Goal: Information Seeking & Learning: Understand process/instructions

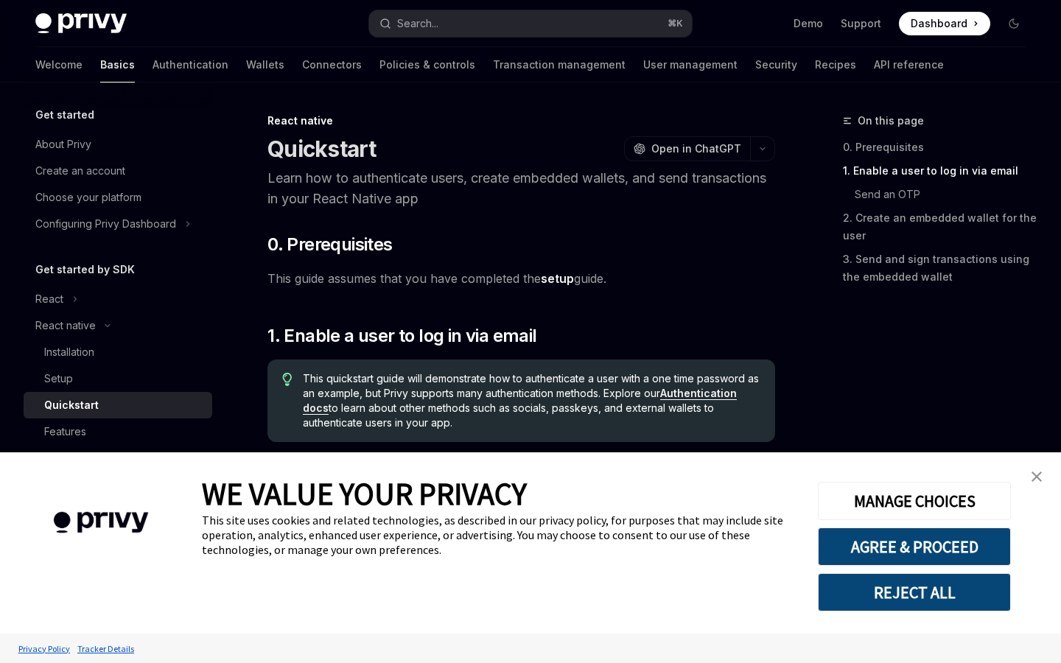
scroll to position [250, 0]
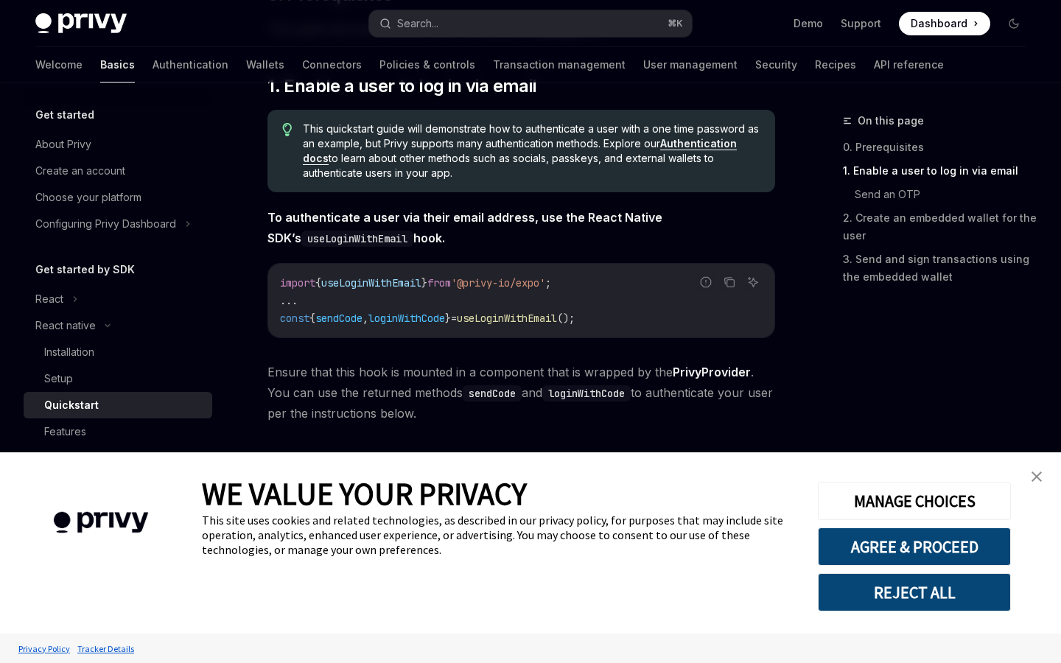
click at [1032, 480] on img "close banner" at bounding box center [1037, 477] width 10 height 10
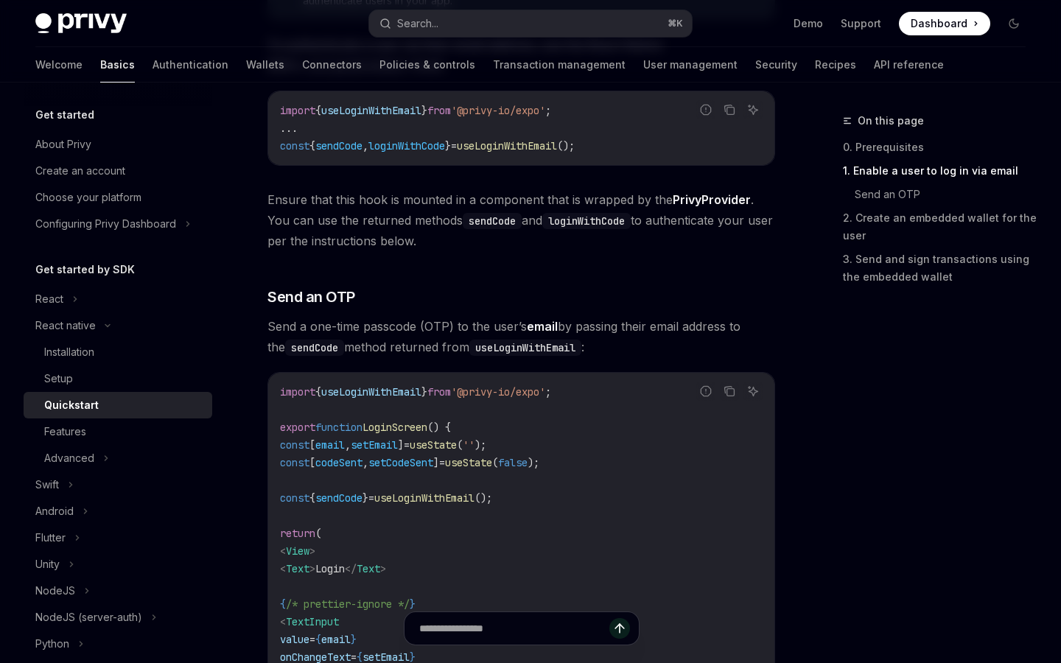
scroll to position [194, 0]
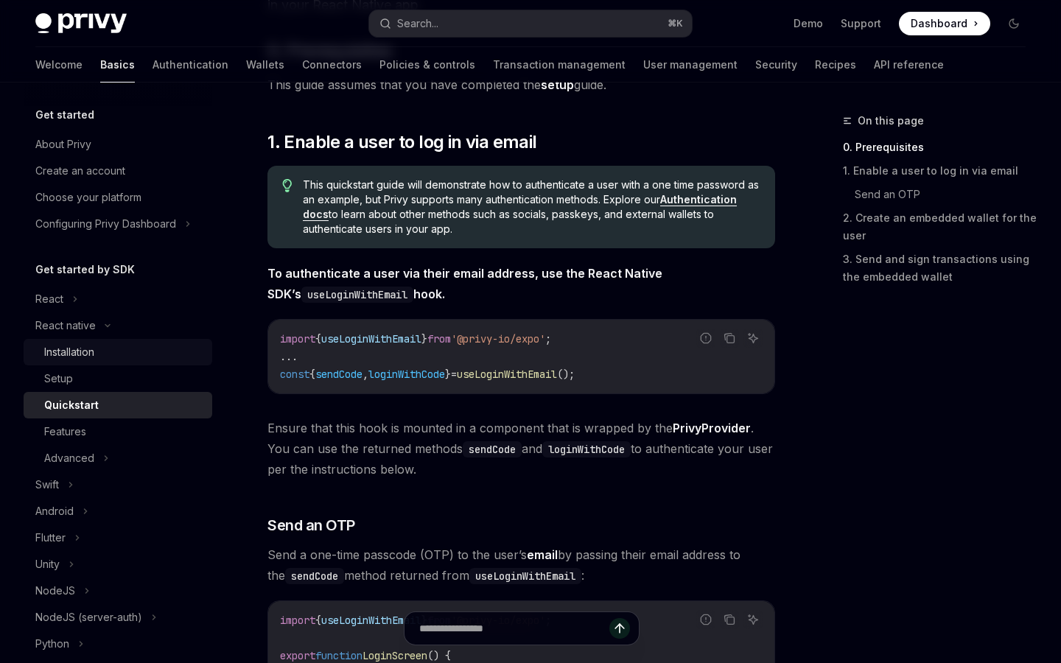
click at [111, 349] on div "Installation" at bounding box center [123, 352] width 159 height 18
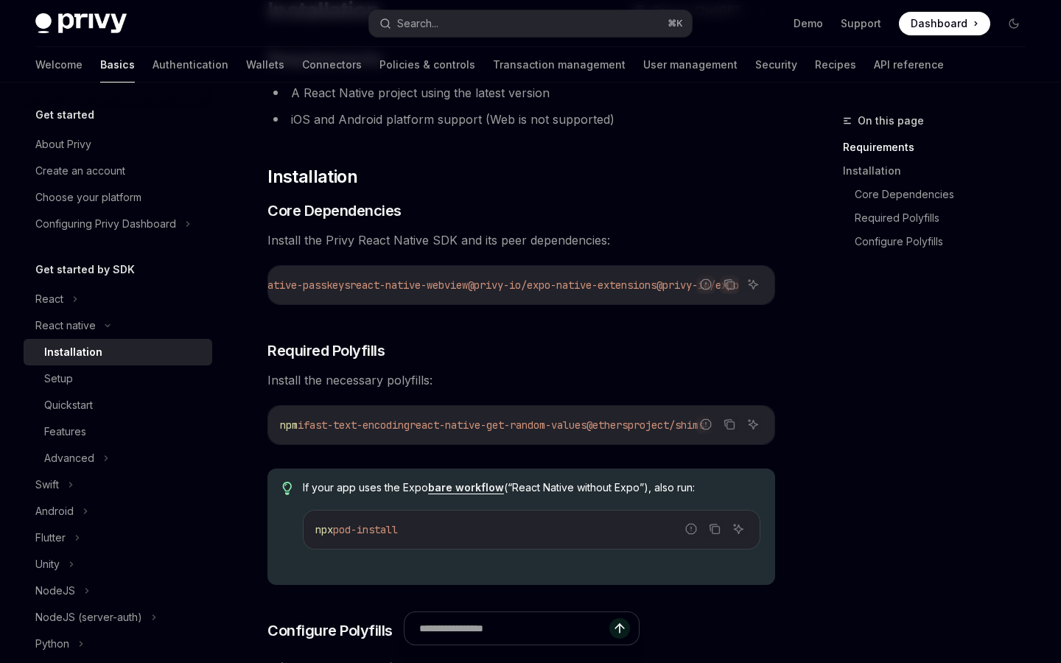
scroll to position [0, 717]
click at [737, 283] on button "Copy the contents from the code block" at bounding box center [729, 284] width 19 height 19
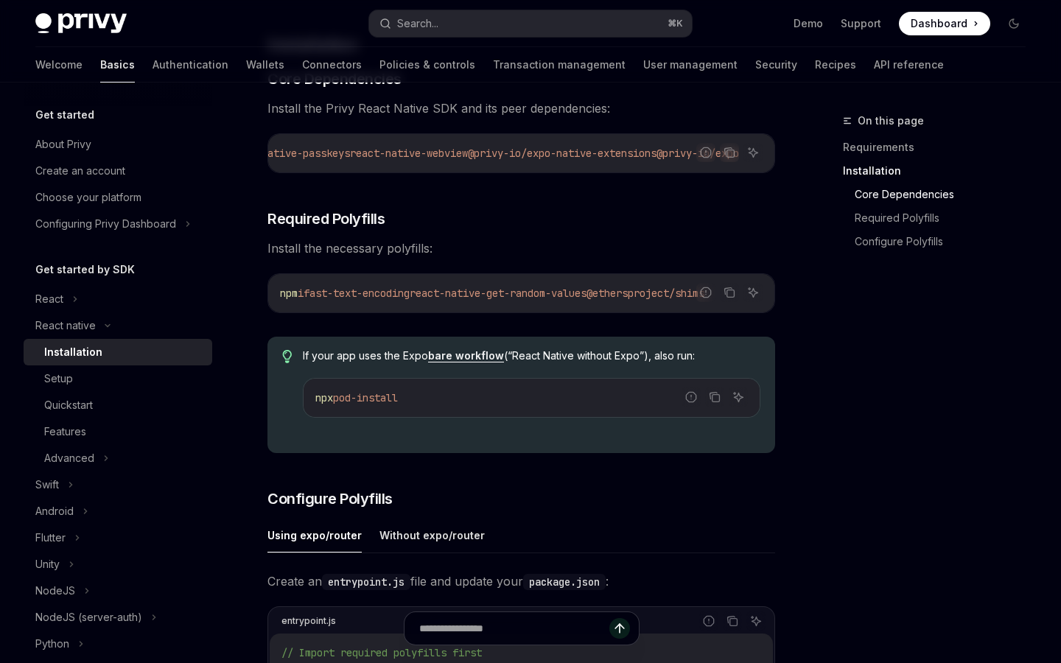
scroll to position [0, 11]
click at [730, 298] on icon "Copy the contents from the code block" at bounding box center [730, 293] width 12 height 12
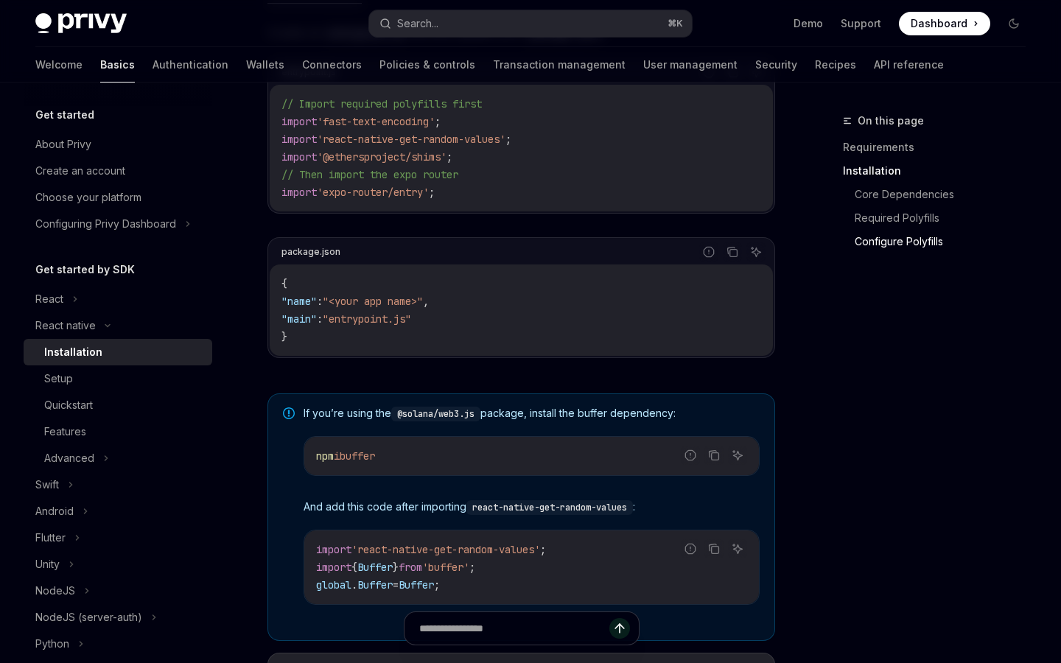
scroll to position [709, 0]
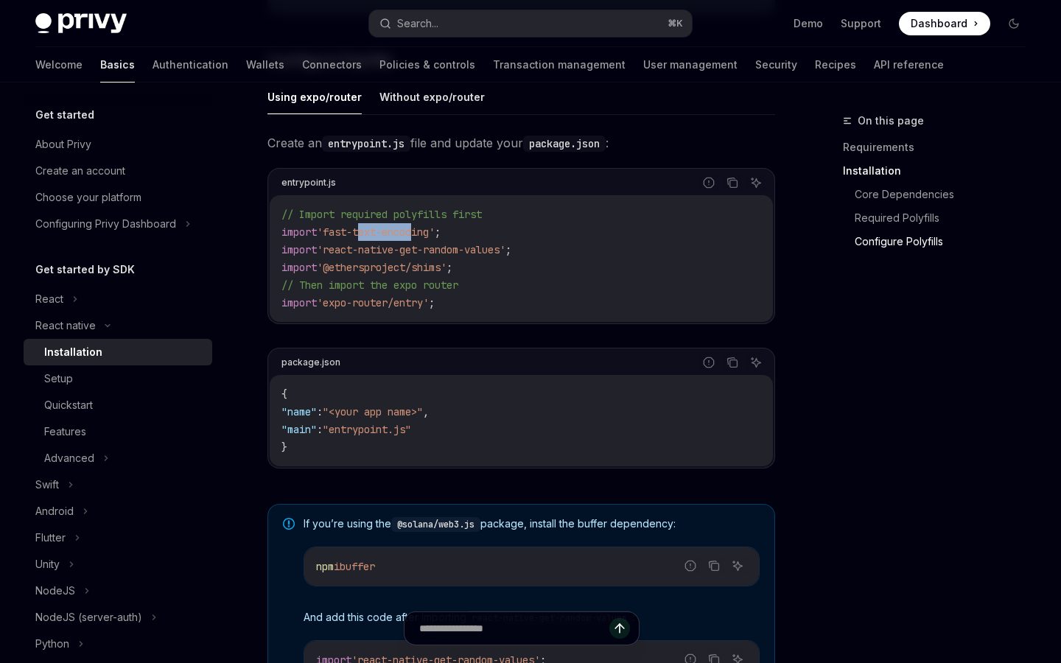
drag, startPoint x: 365, startPoint y: 249, endPoint x: 419, endPoint y: 248, distance: 54.5
click at [419, 239] on span "'fast-text-encoding'" at bounding box center [376, 231] width 118 height 13
copy span "text-enco"
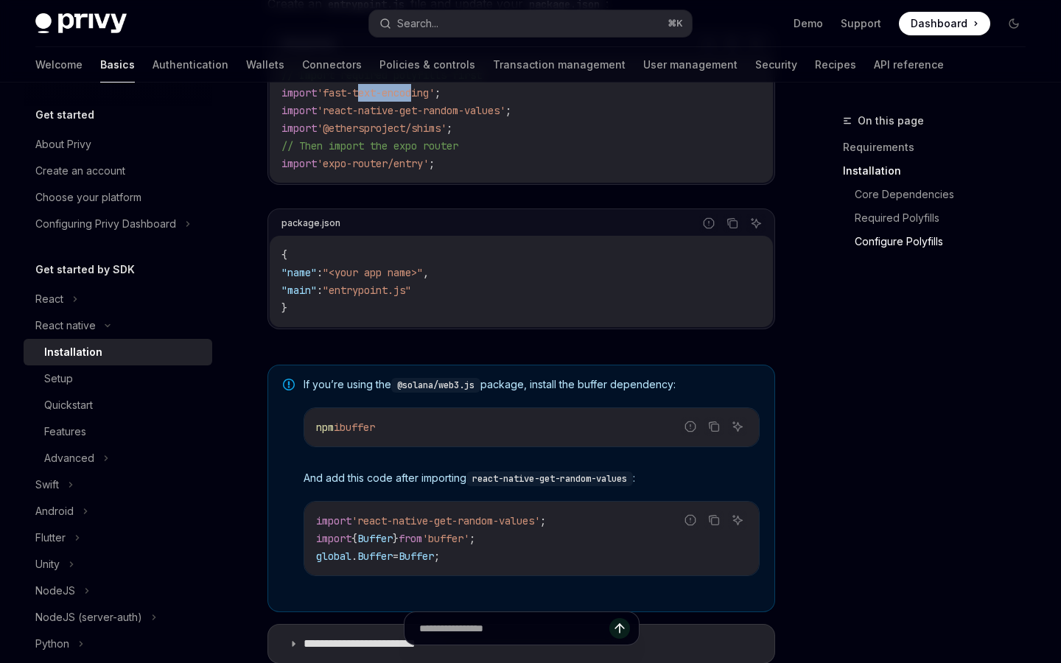
scroll to position [993, 0]
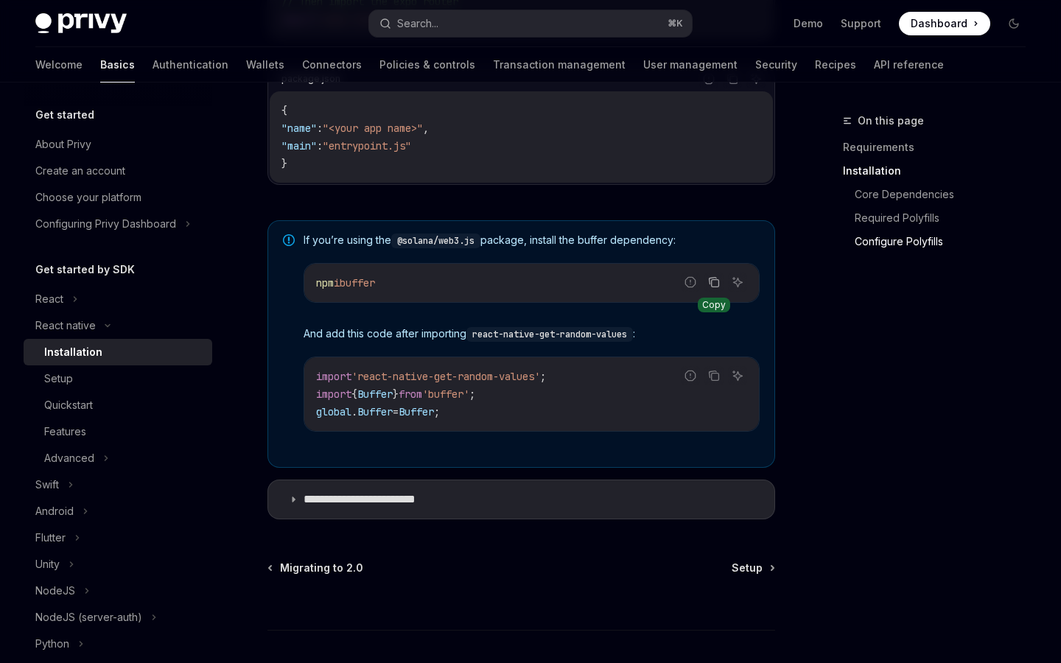
click at [717, 292] on button "Copy the contents from the code block" at bounding box center [713, 282] width 19 height 19
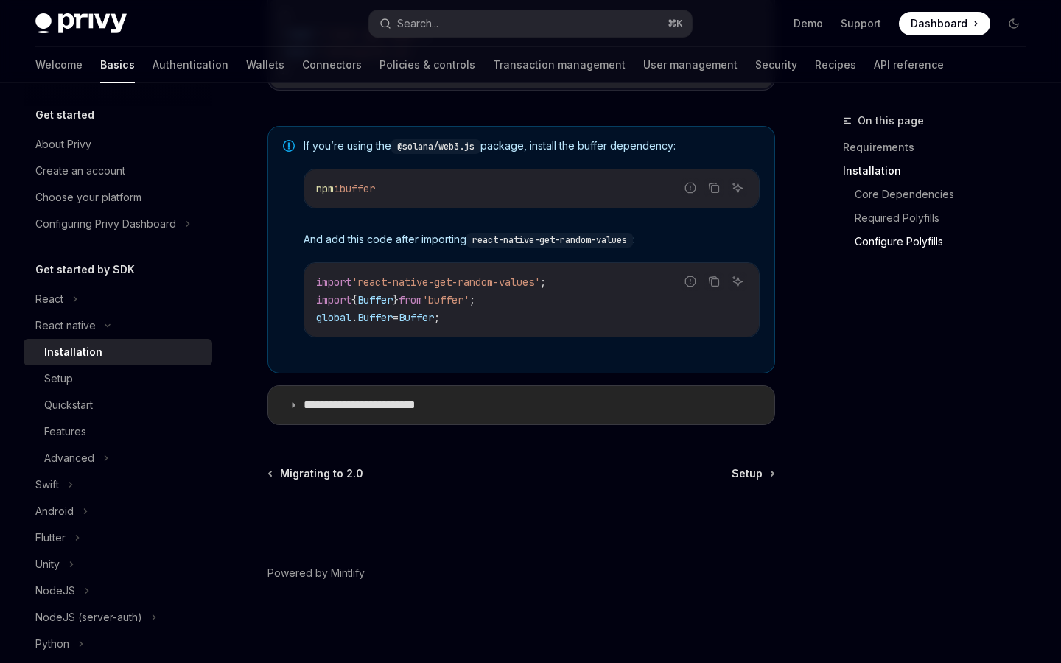
click at [347, 410] on p "**********" at bounding box center [375, 405] width 142 height 15
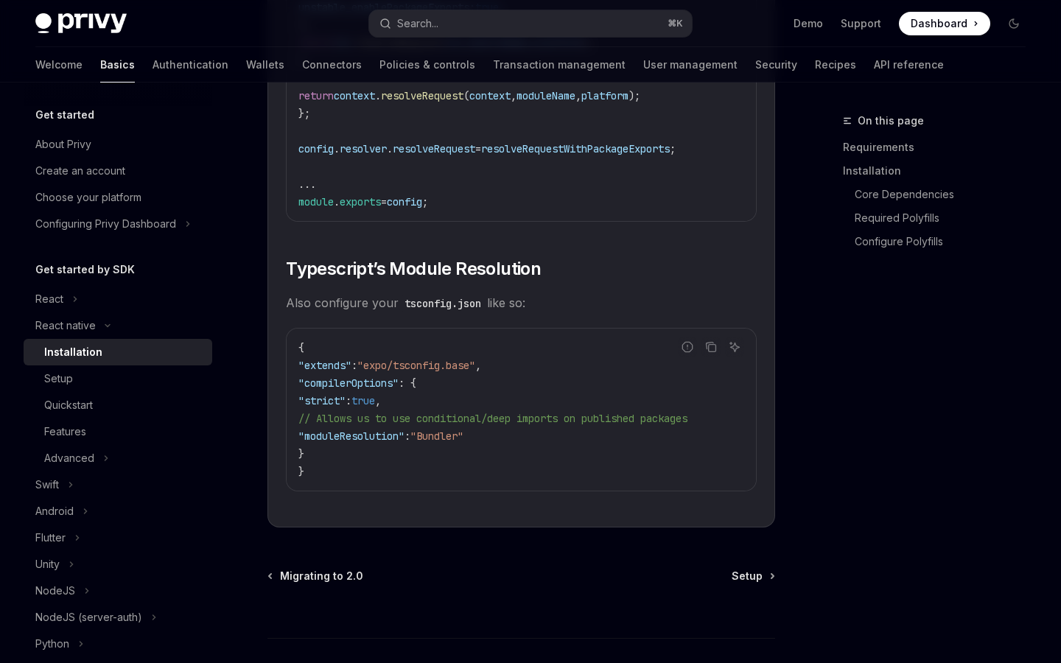
scroll to position [2681, 0]
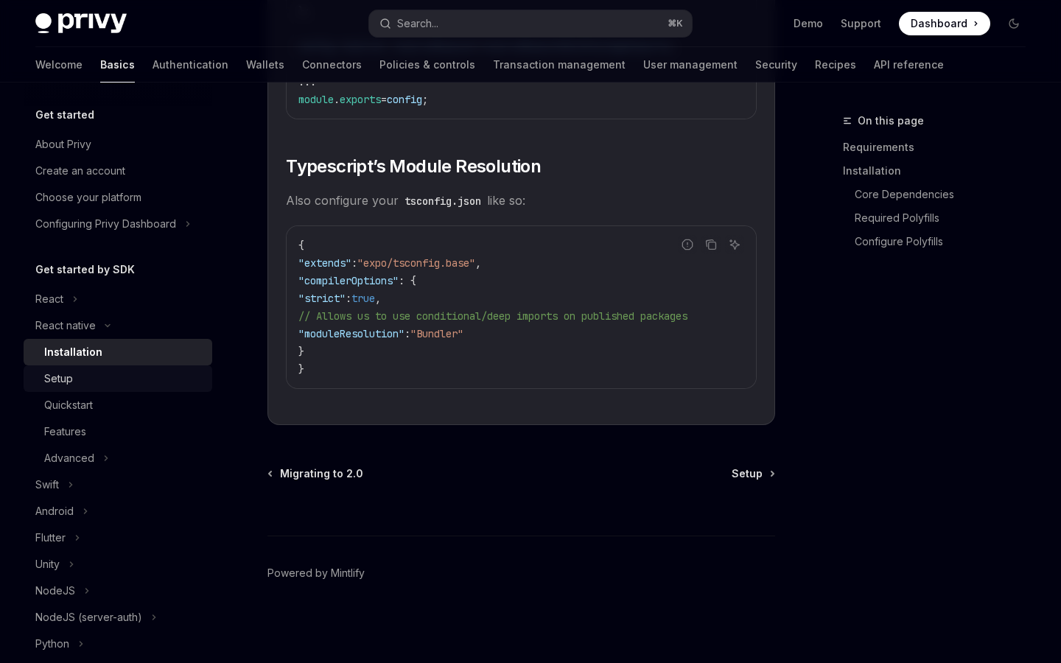
click at [102, 382] on div "Setup" at bounding box center [123, 379] width 159 height 18
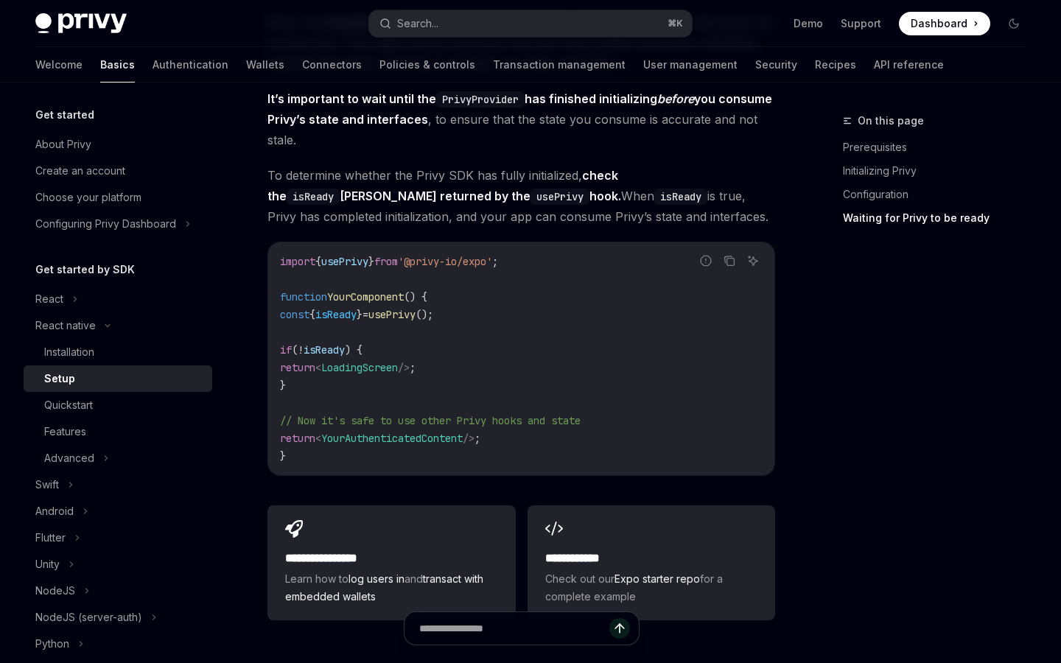
scroll to position [1187, 0]
click at [76, 402] on div "Quickstart" at bounding box center [68, 405] width 49 height 18
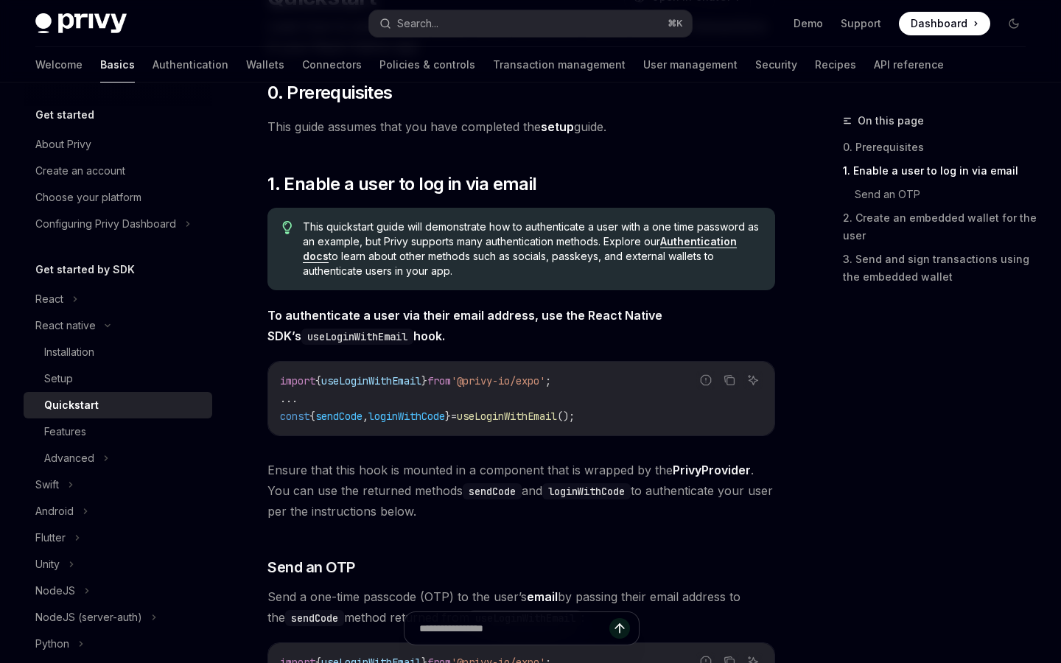
scroll to position [333, 0]
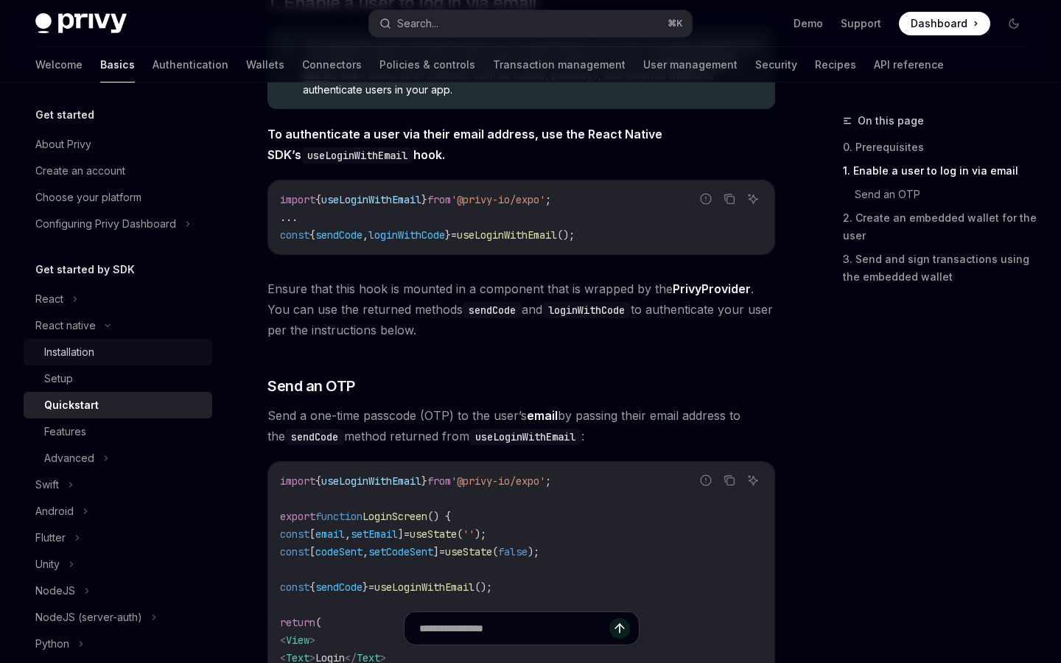
click at [135, 351] on div "Installation" at bounding box center [123, 352] width 159 height 18
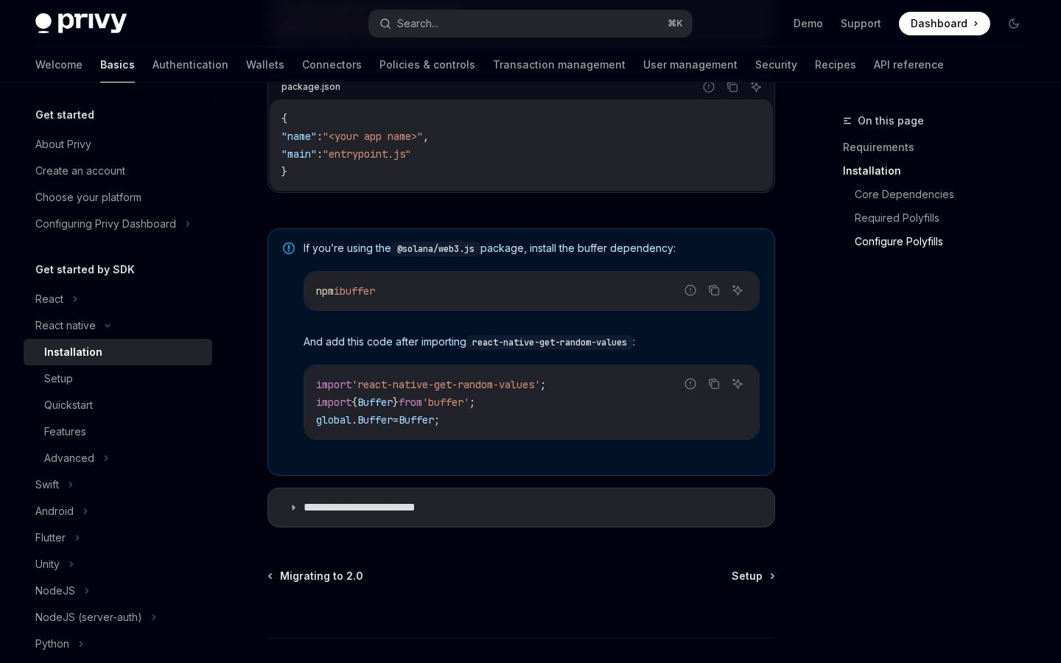
scroll to position [985, 0]
click at [82, 383] on div "Setup" at bounding box center [123, 379] width 159 height 18
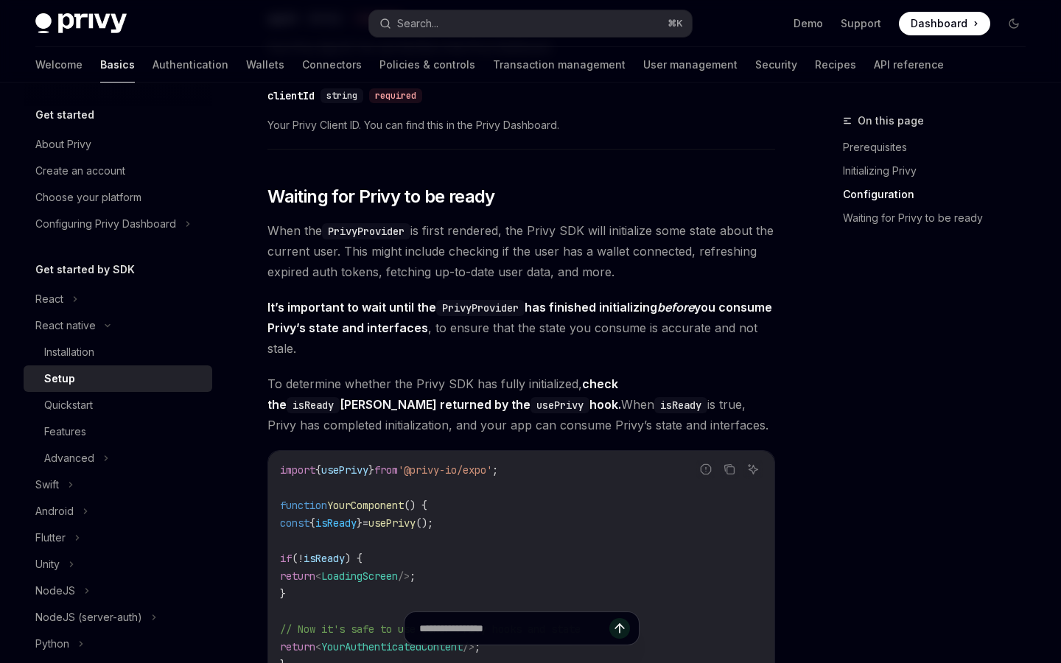
scroll to position [990, 0]
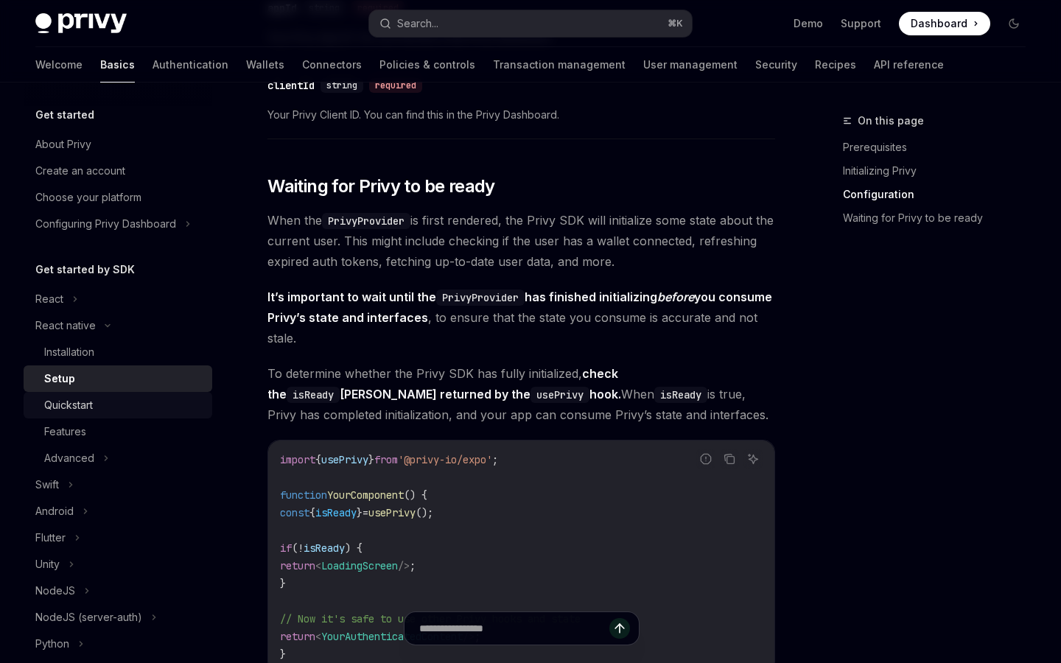
click at [83, 411] on div "Quickstart" at bounding box center [68, 405] width 49 height 18
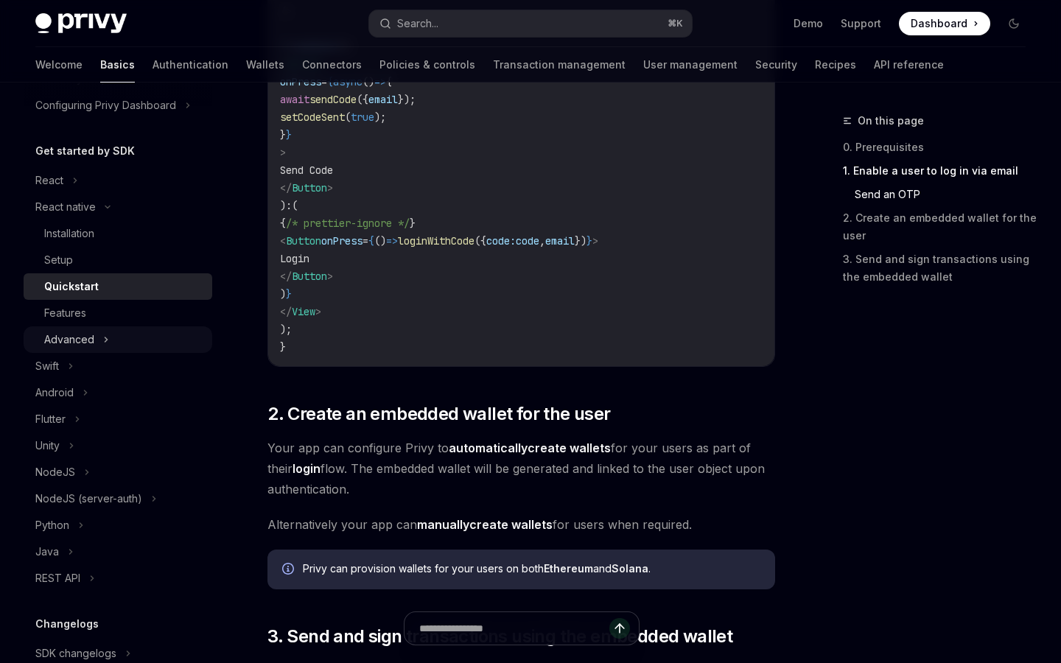
scroll to position [131, 0]
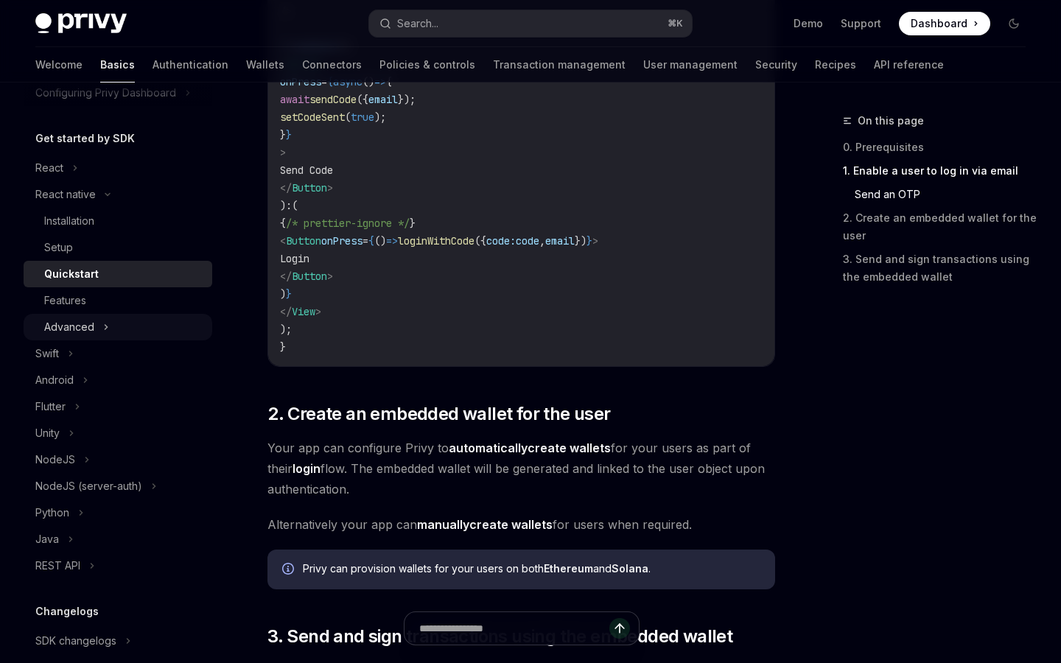
click at [91, 317] on div "Advanced" at bounding box center [118, 327] width 189 height 27
type textarea "*"
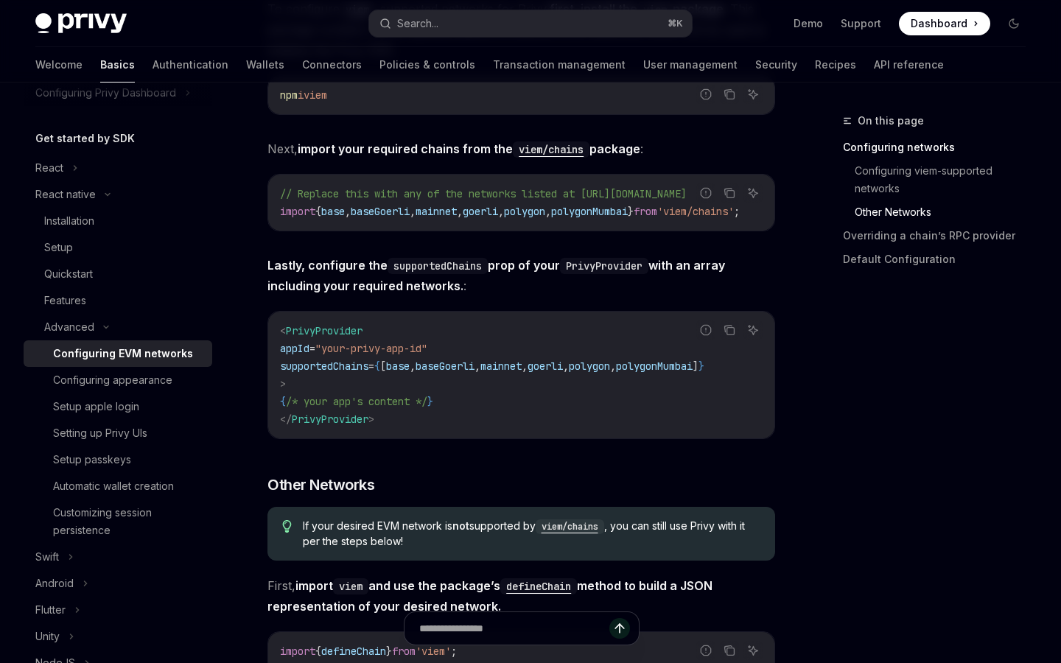
scroll to position [431, 0]
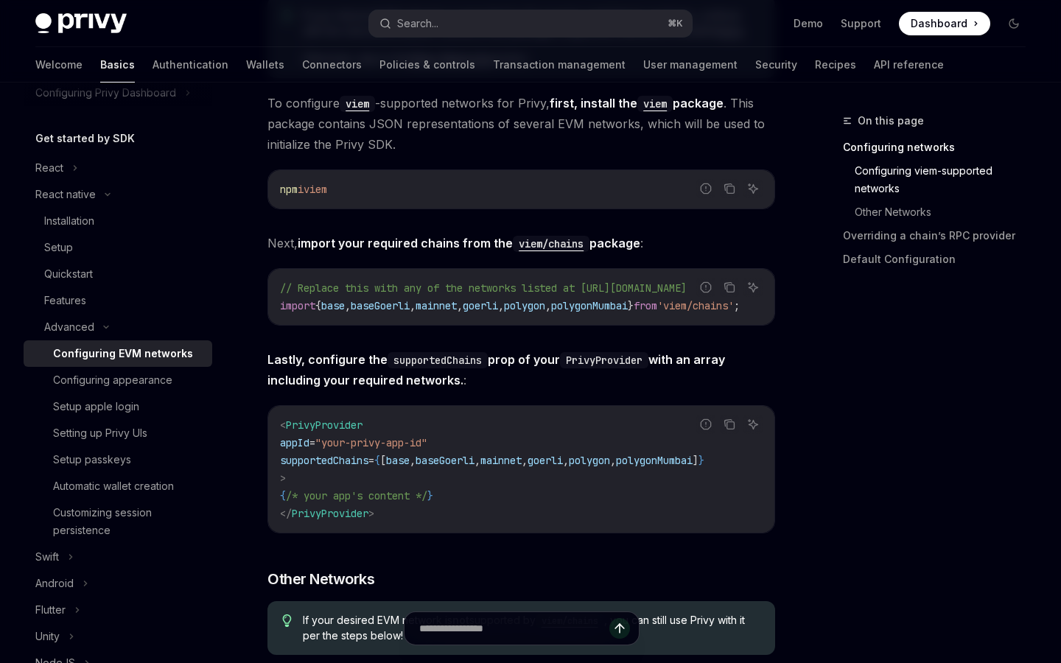
click at [424, 321] on div "// Replace this with any of the networks listed at [URL][DOMAIN_NAME] import { …" at bounding box center [521, 297] width 506 height 56
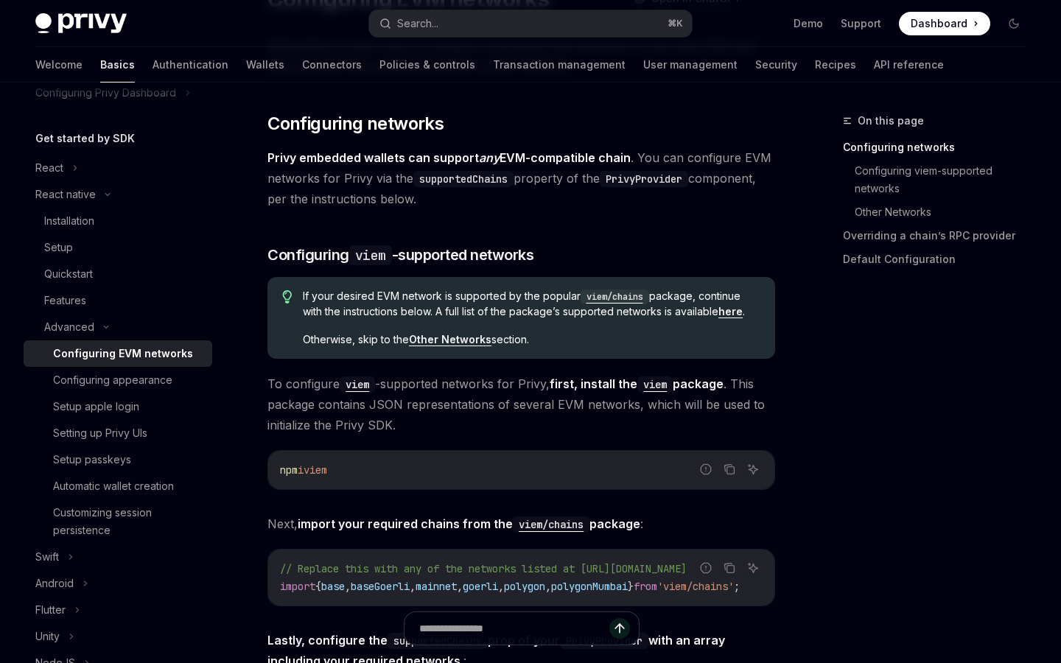
scroll to position [0, 0]
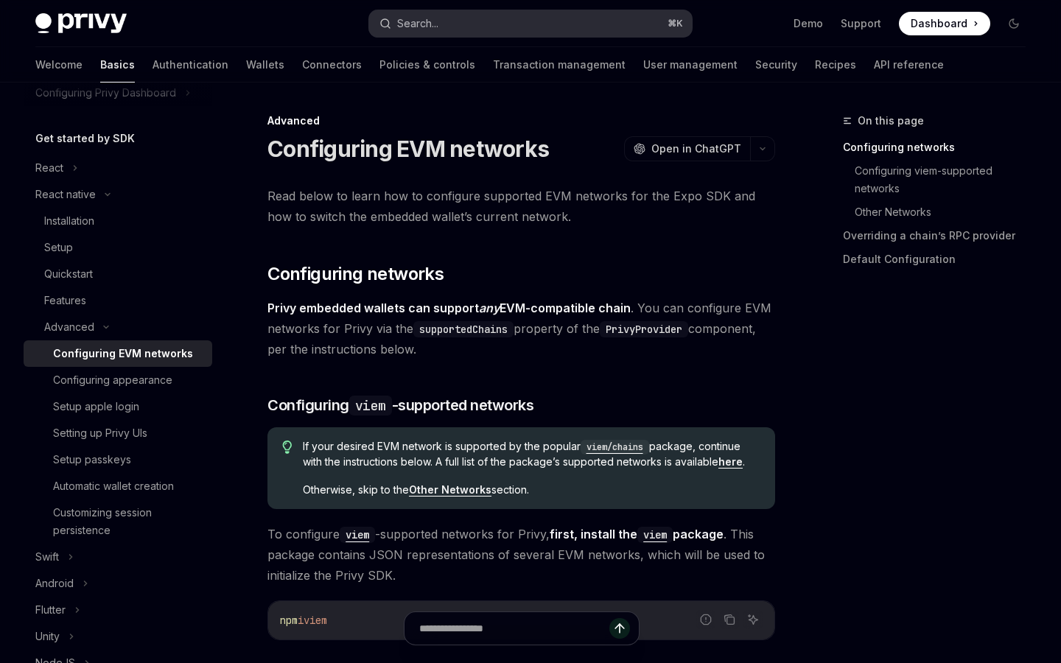
click at [475, 28] on button "Search... ⌘ K" at bounding box center [530, 23] width 322 height 27
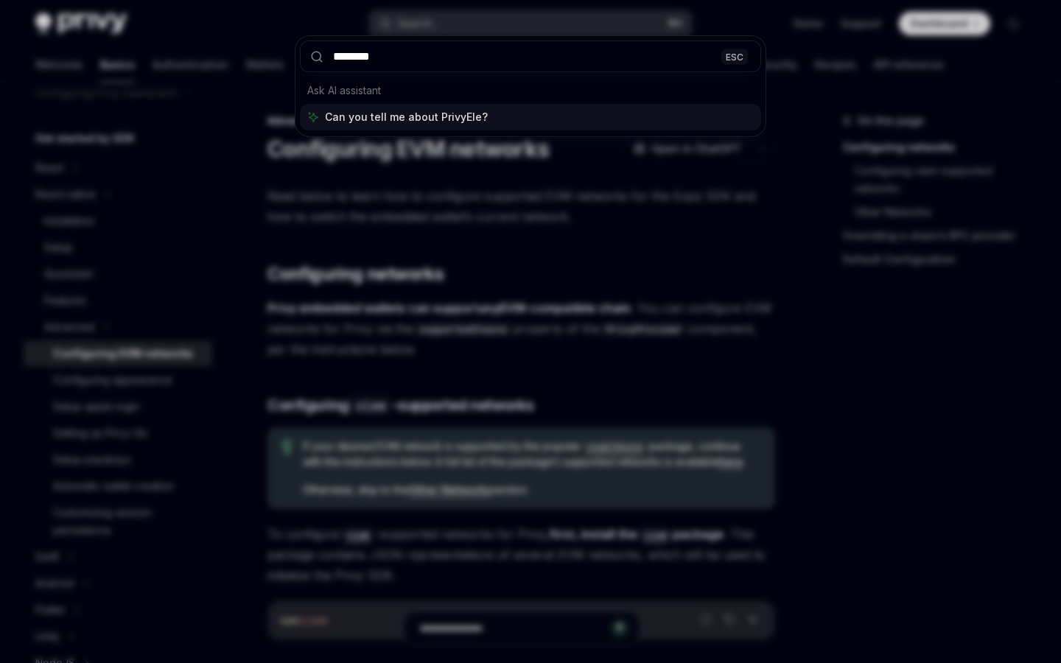
type input "*********"
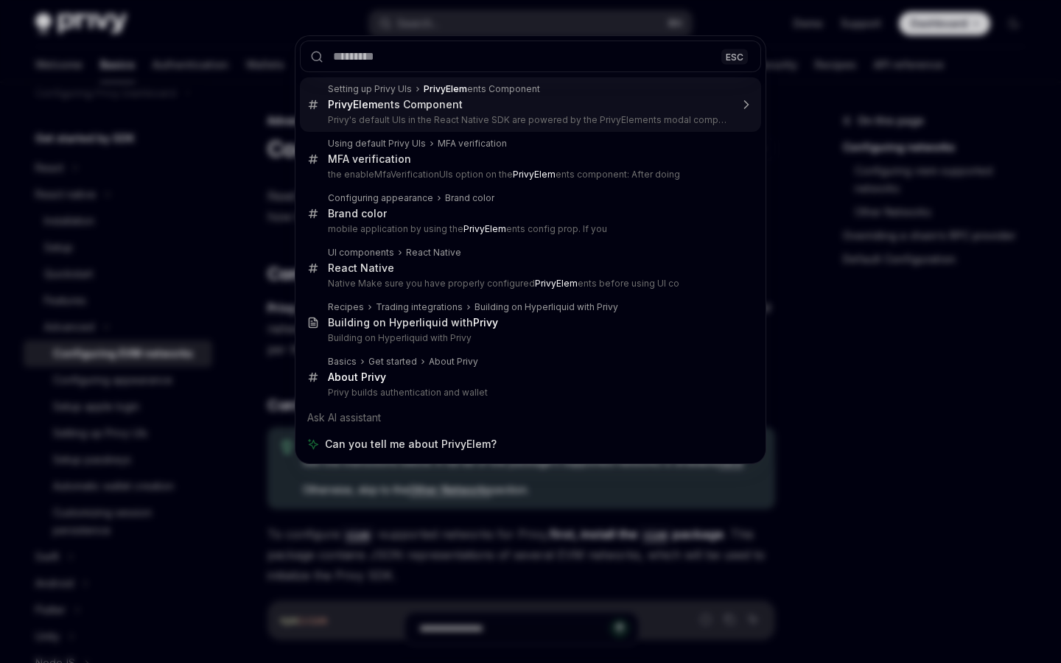
type textarea "*"
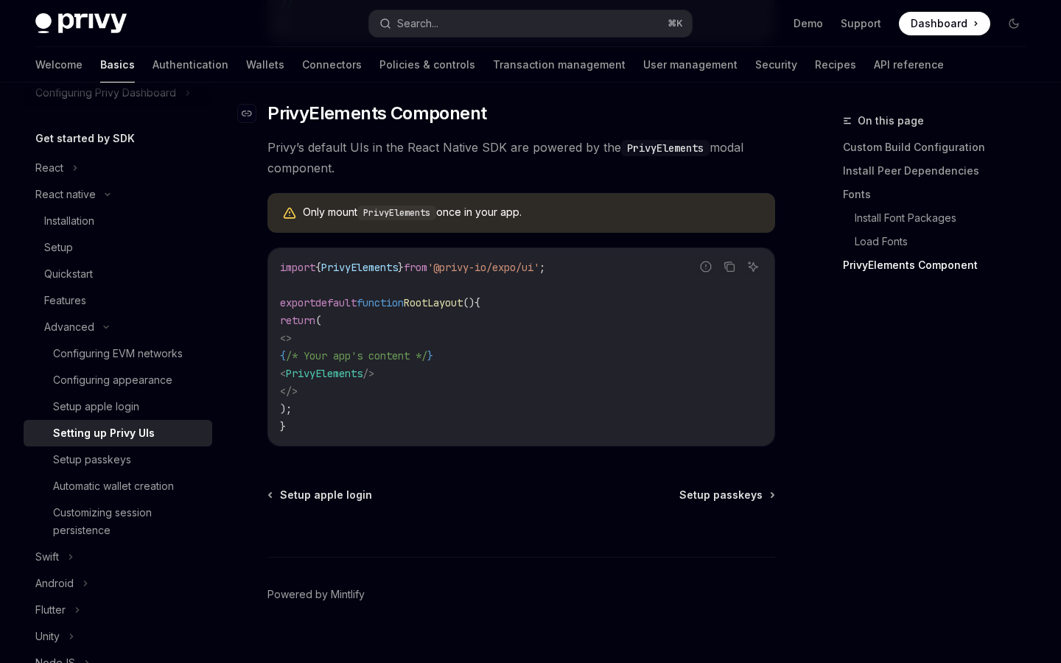
scroll to position [1034, 0]
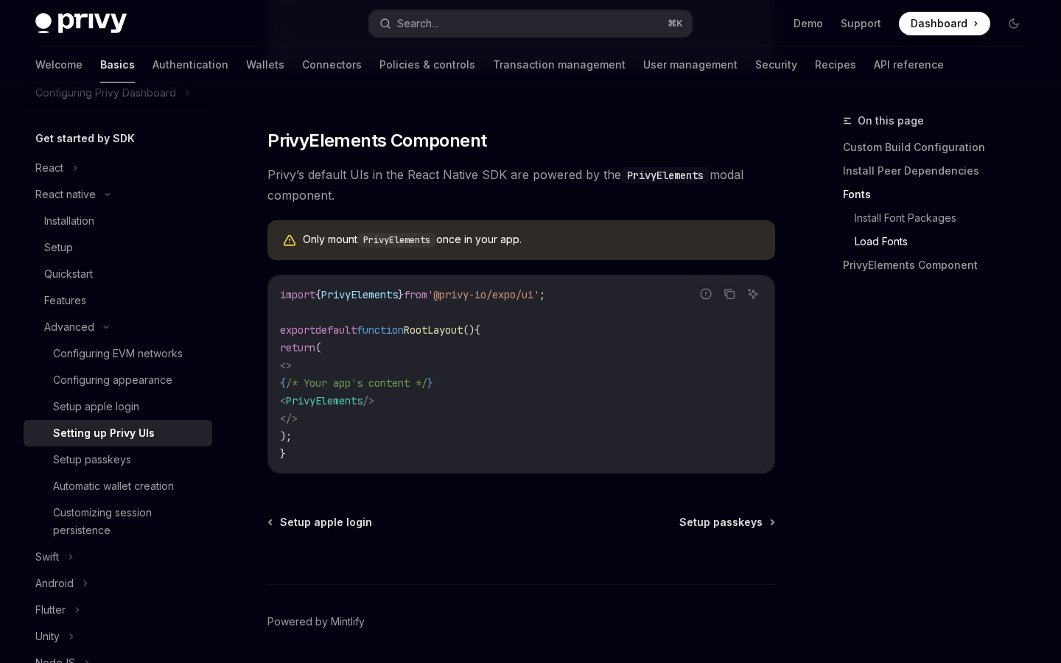
click at [379, 301] on span "PrivyElements" at bounding box center [359, 294] width 77 height 13
copy code "import { PrivyElements } from '@privy-io/expo/ui' ;"
